Goal: Information Seeking & Learning: Learn about a topic

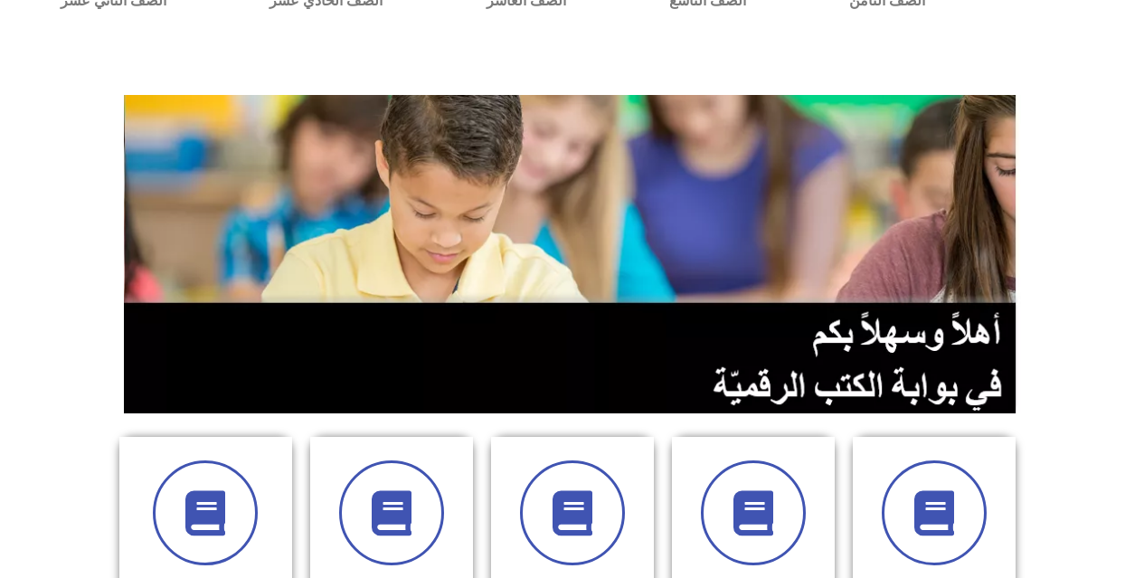
scroll to position [181, 0]
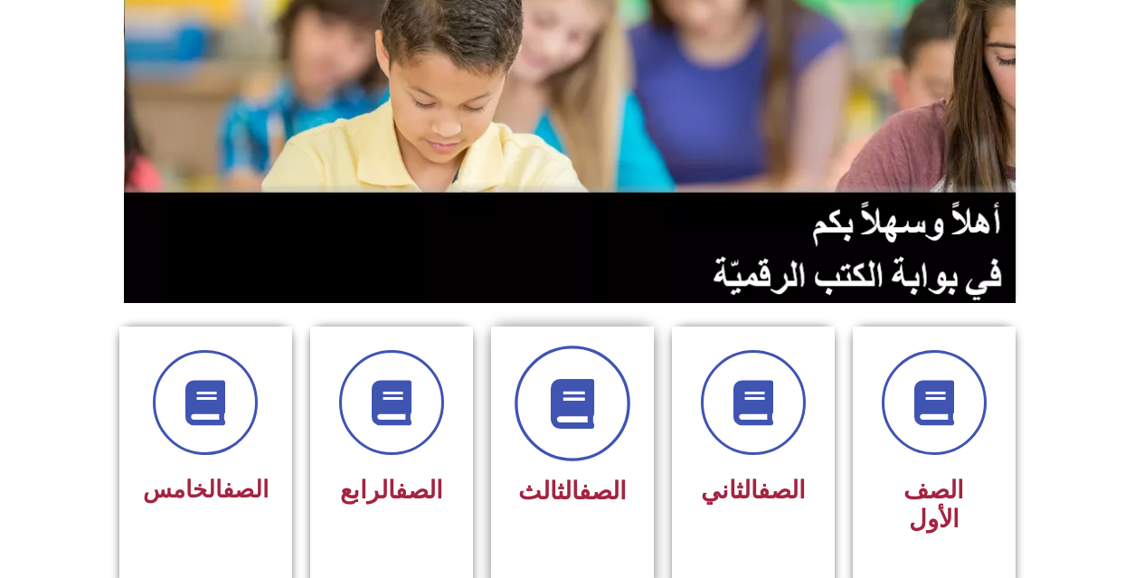
click at [565, 366] on span at bounding box center [572, 403] width 116 height 116
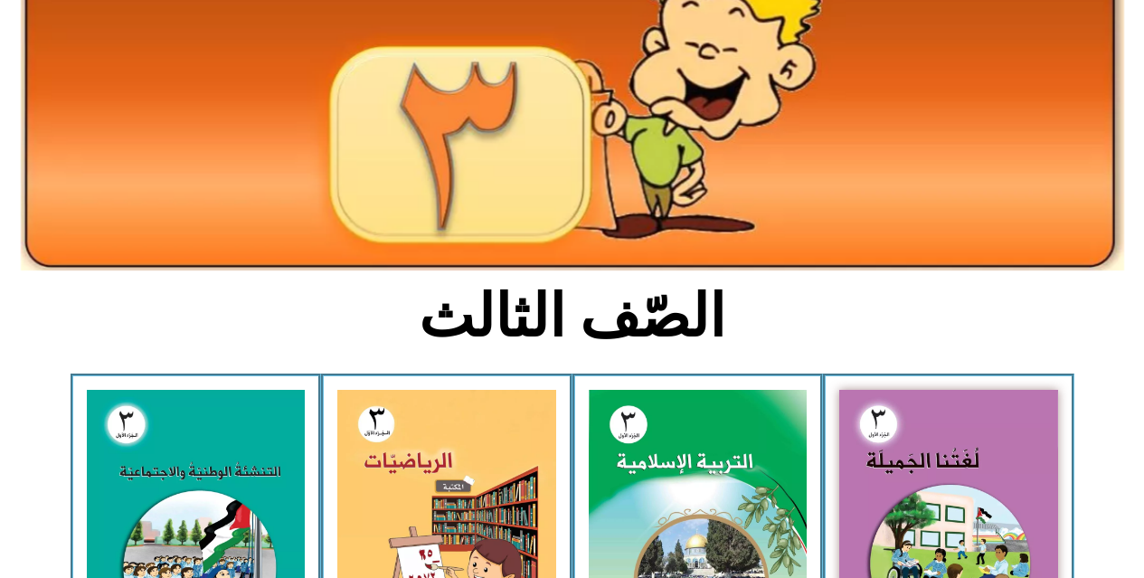
scroll to position [271, 0]
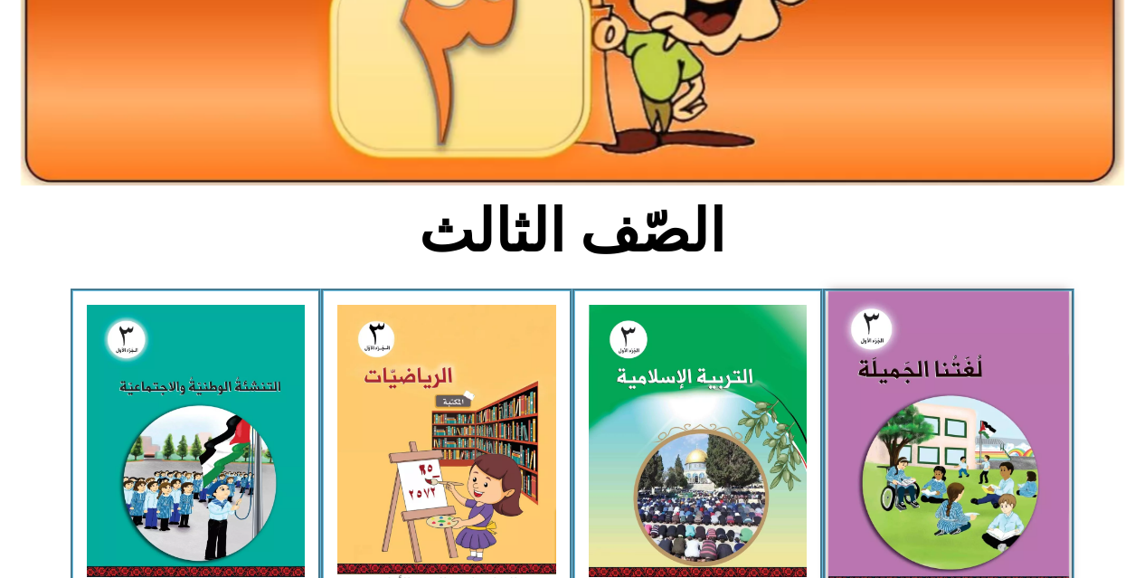
click at [900, 402] on img at bounding box center [948, 439] width 241 height 296
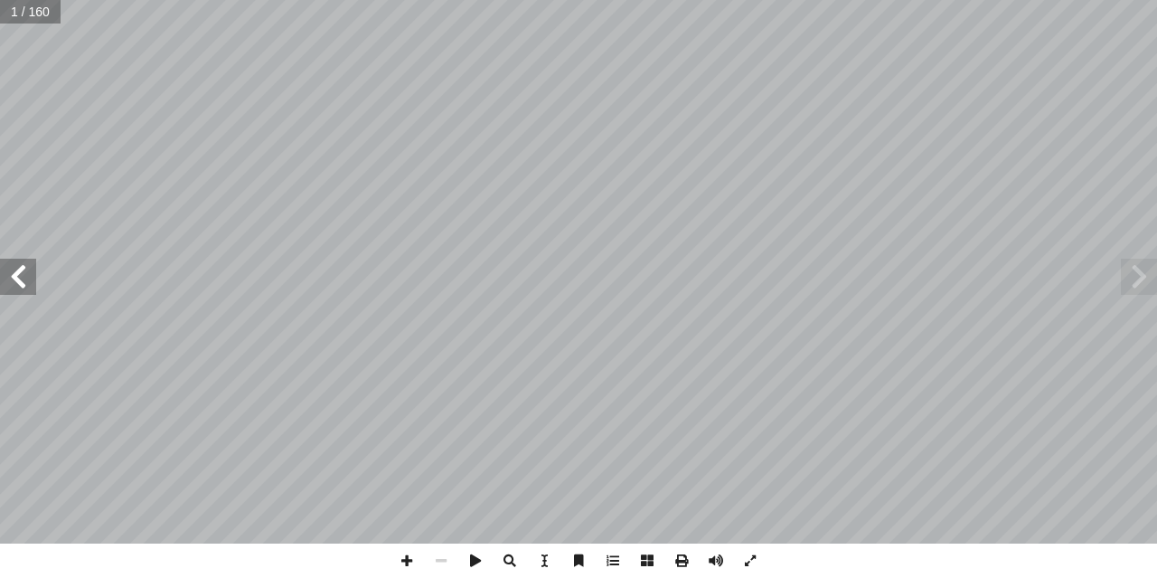
click at [12, 286] on span at bounding box center [18, 277] width 36 height 36
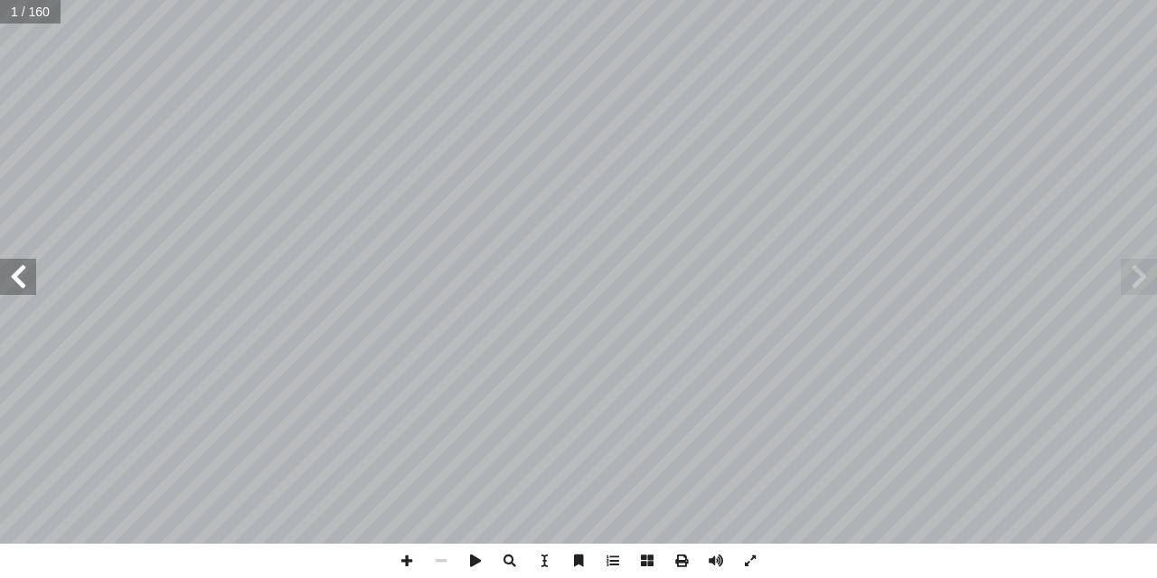
click at [12, 286] on span at bounding box center [18, 277] width 36 height 36
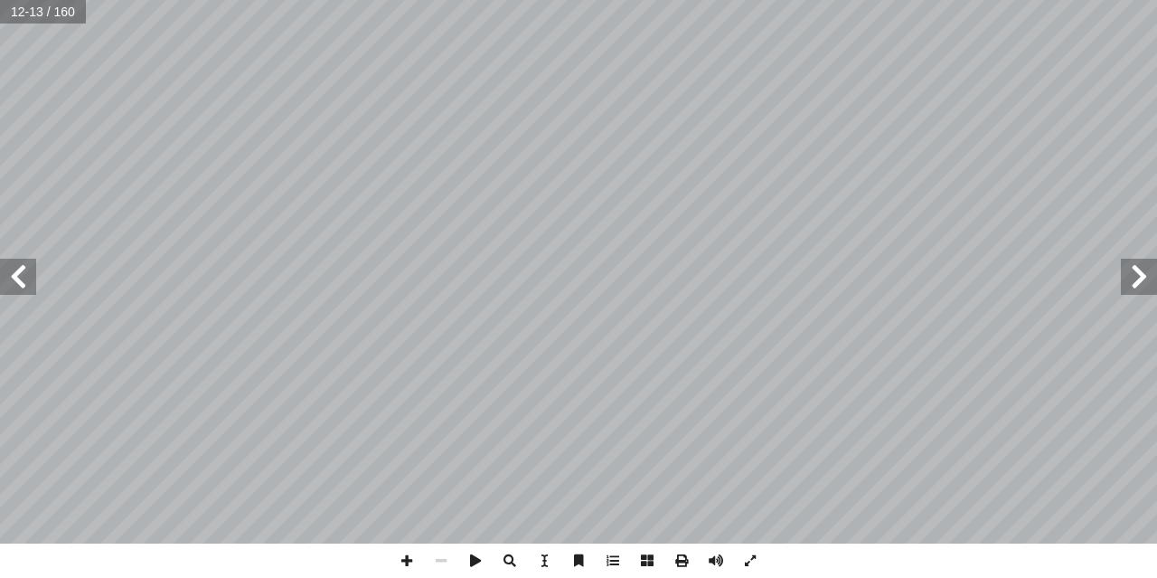
click at [12, 286] on span at bounding box center [18, 277] width 36 height 36
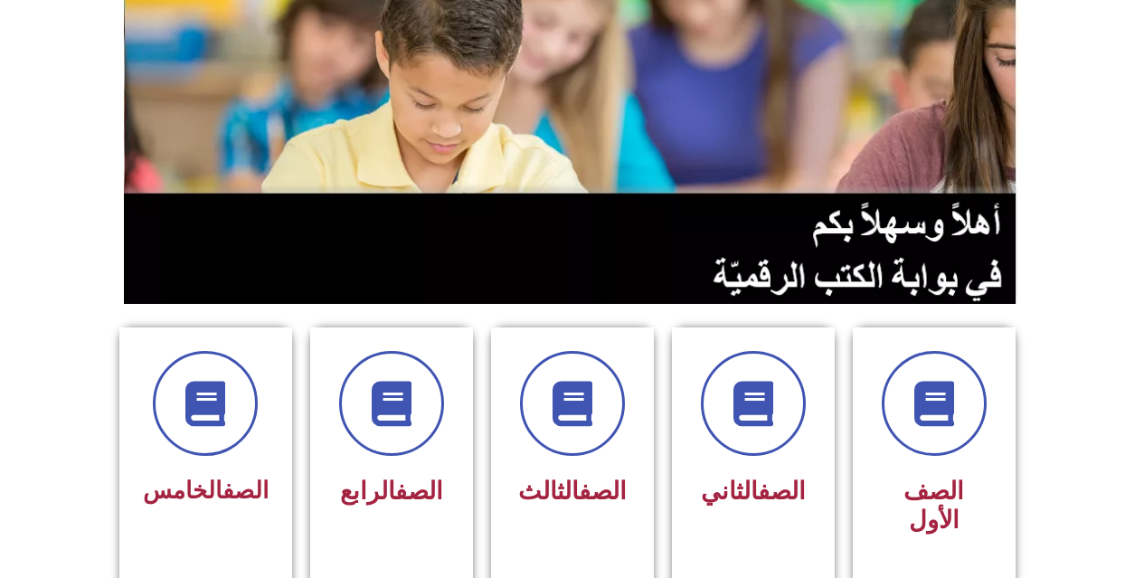
scroll to position [181, 0]
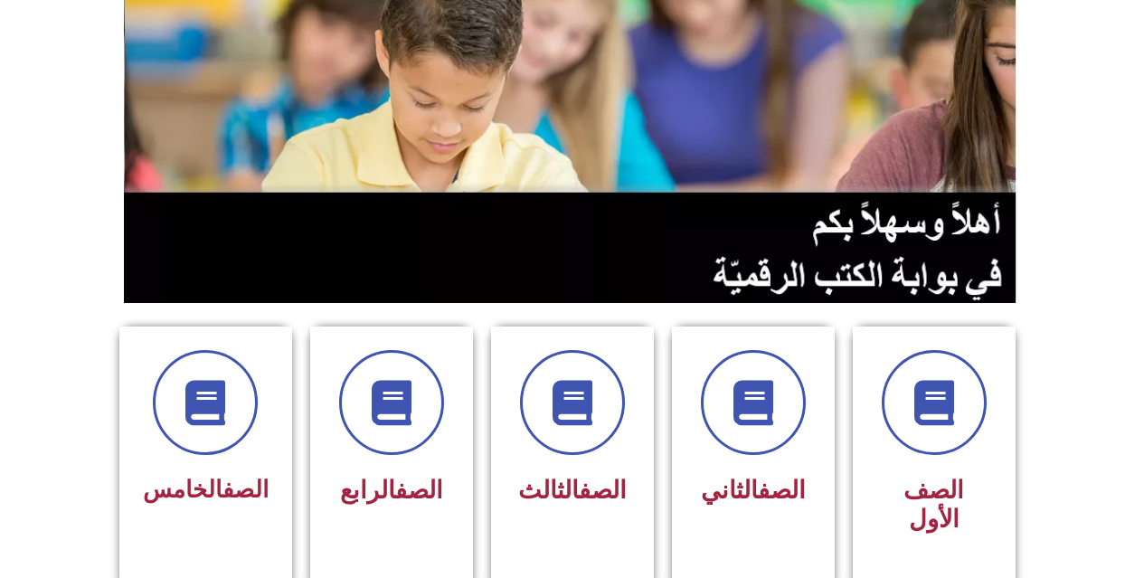
click at [583, 366] on span at bounding box center [572, 402] width 105 height 105
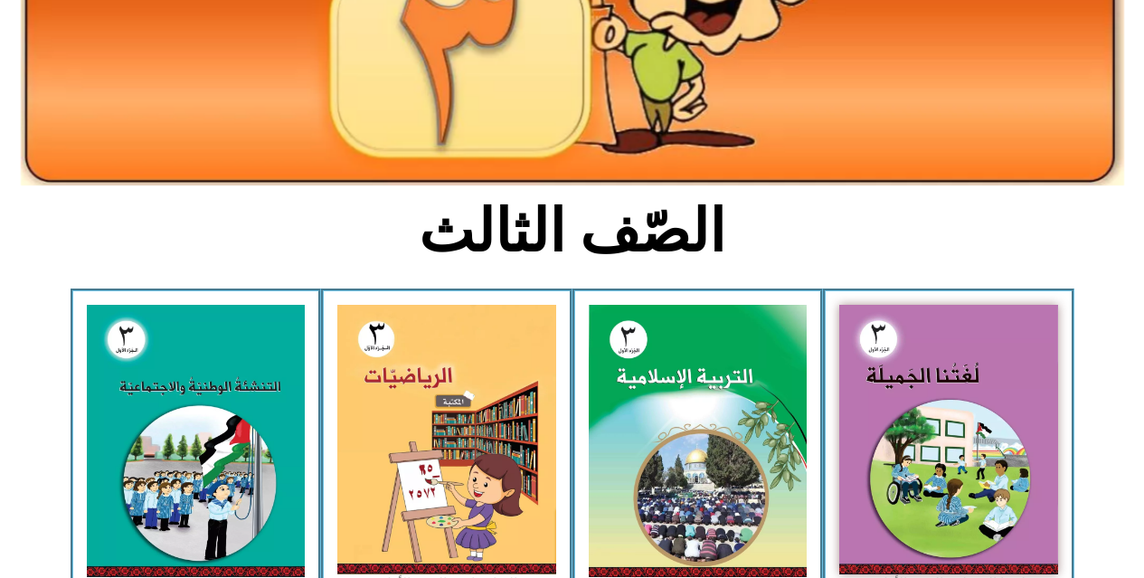
scroll to position [362, 0]
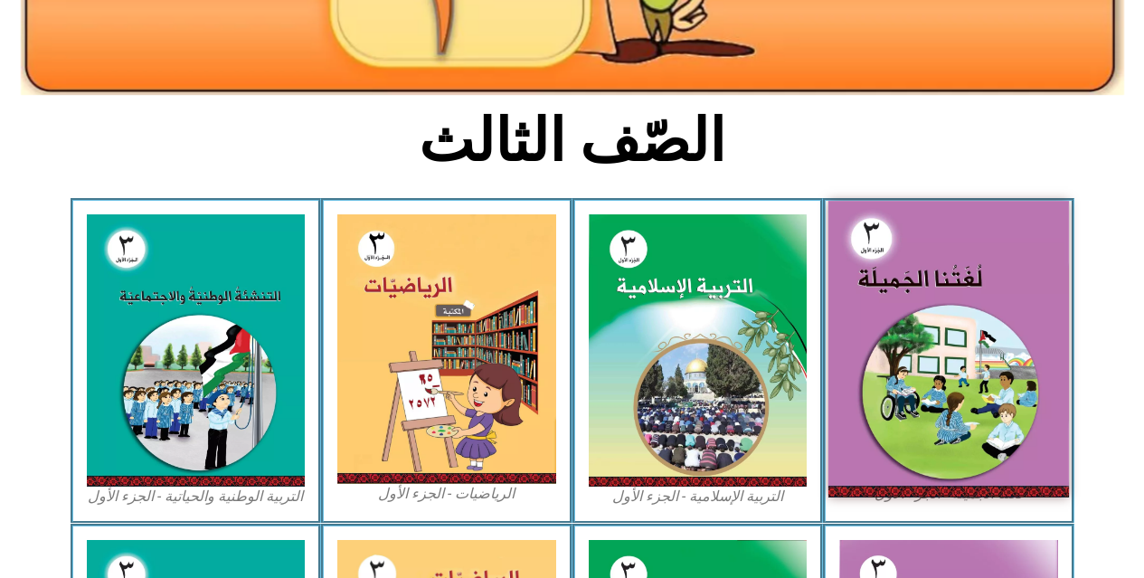
click at [1040, 309] on img at bounding box center [948, 349] width 241 height 296
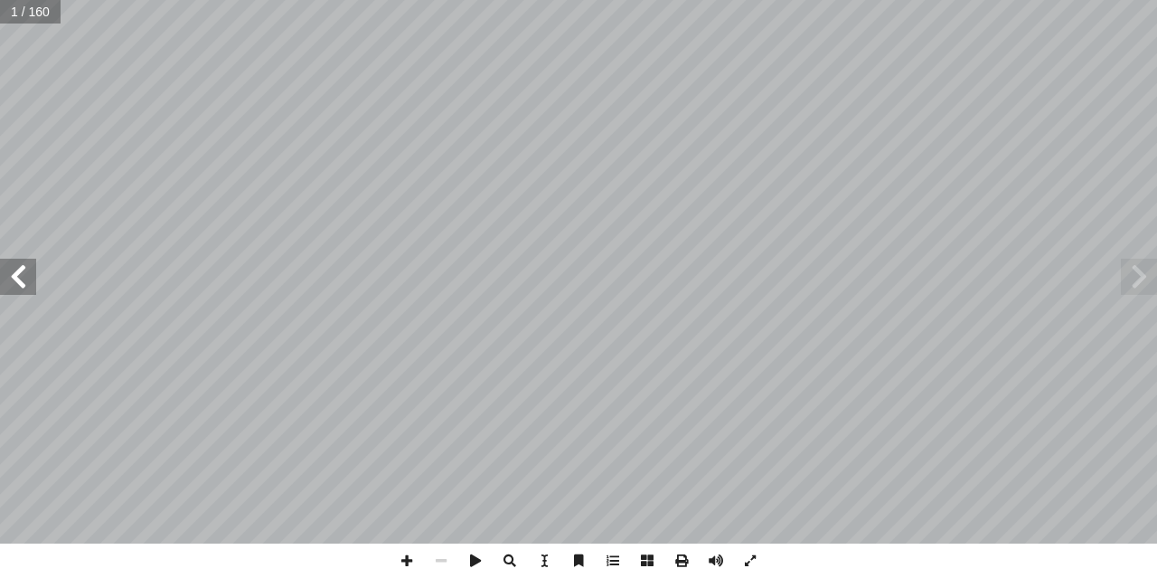
click at [0, 268] on span at bounding box center [18, 277] width 36 height 36
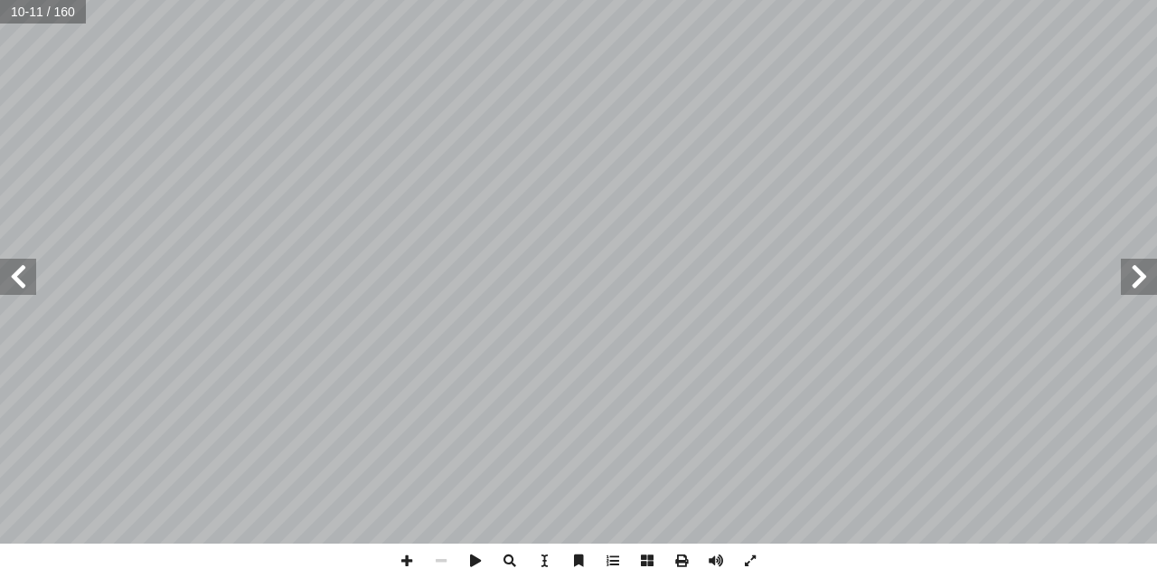
click at [0, 268] on span at bounding box center [18, 277] width 36 height 36
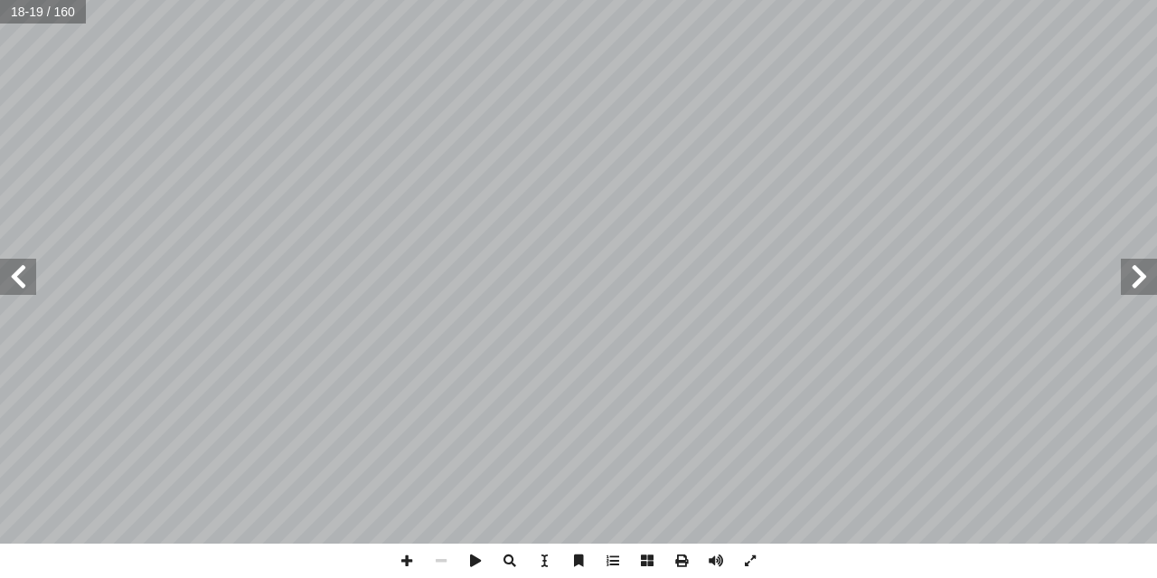
click at [0, 268] on span at bounding box center [18, 277] width 36 height 36
click at [387, 552] on div "١٨ ُ ة َ راء ِ ق ْ ال ُ فاة ْ ح َ ل ُّ الس َ و ُ ب َ ن ْ ر أ � ْ ال : أ ا َ ر ْ…" at bounding box center [578, 289] width 1157 height 578
click at [1133, 275] on span at bounding box center [1139, 277] width 36 height 36
click at [14, 280] on span at bounding box center [18, 277] width 36 height 36
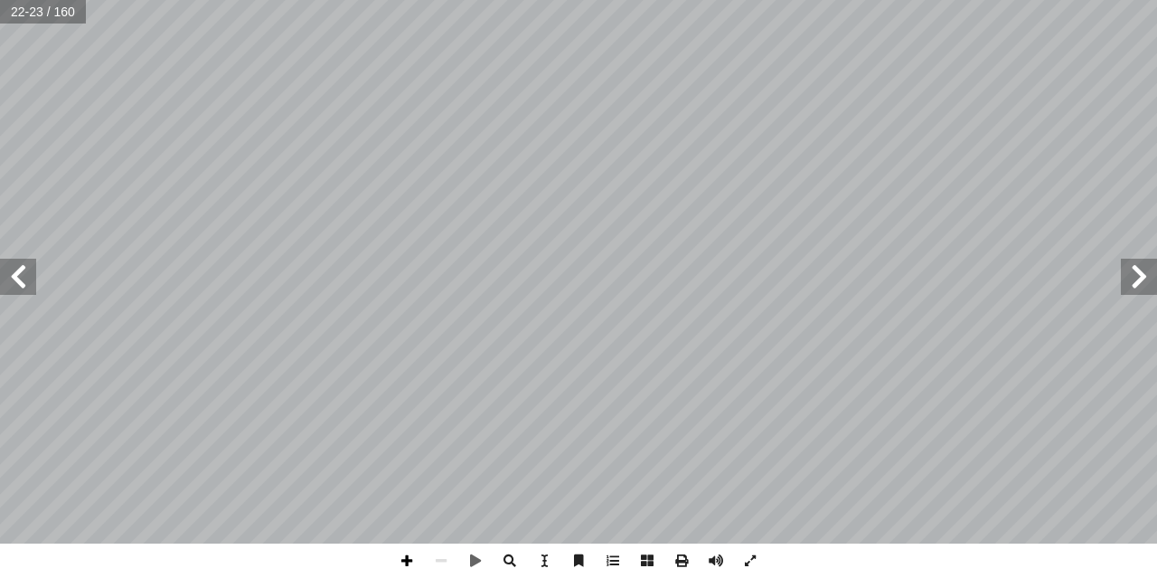
click at [411, 563] on span at bounding box center [407, 560] width 34 height 34
click at [146, 543] on div "١٨ ُ ة َ راء ِ ق ْ ال ُ فاة ْ ح َ ل ُّ الس َ و ُ ب َ ن ْ ر أ � ْ ال : أ ا َ ر ْ…" at bounding box center [578, 289] width 1157 height 578
